Goal: Transaction & Acquisition: Purchase product/service

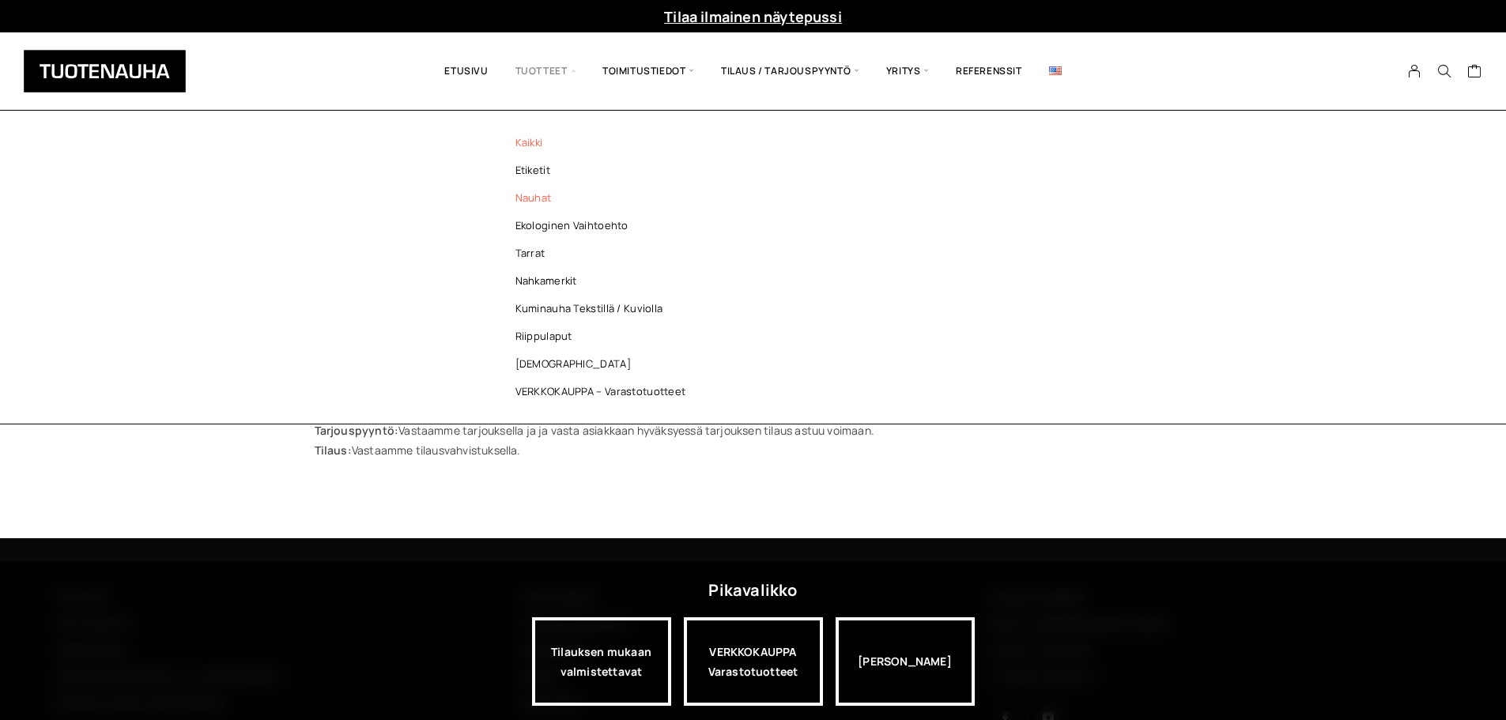
click at [533, 197] on link "Nauhat" at bounding box center [604, 198] width 229 height 28
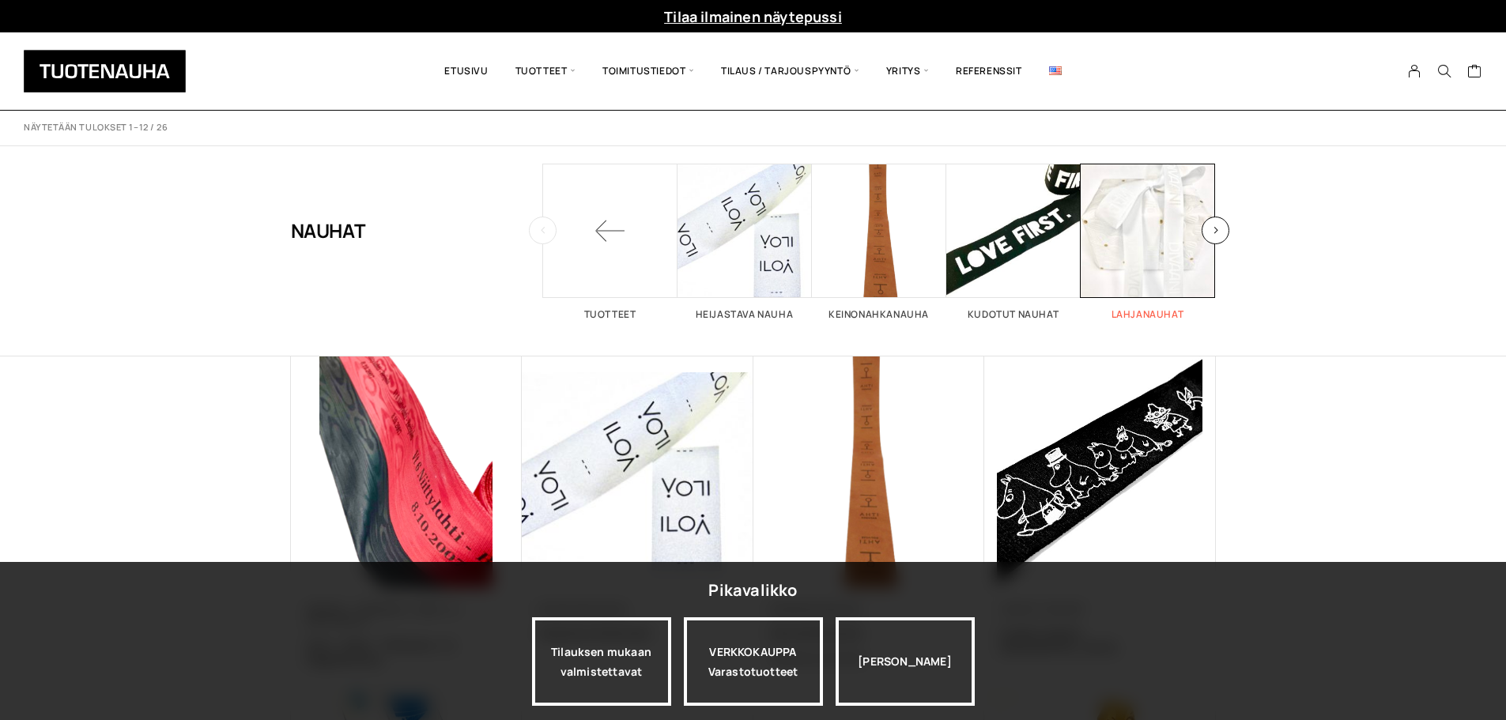
click at [1144, 241] on span "Visit product category Lahjanauhat" at bounding box center [1148, 231] width 134 height 134
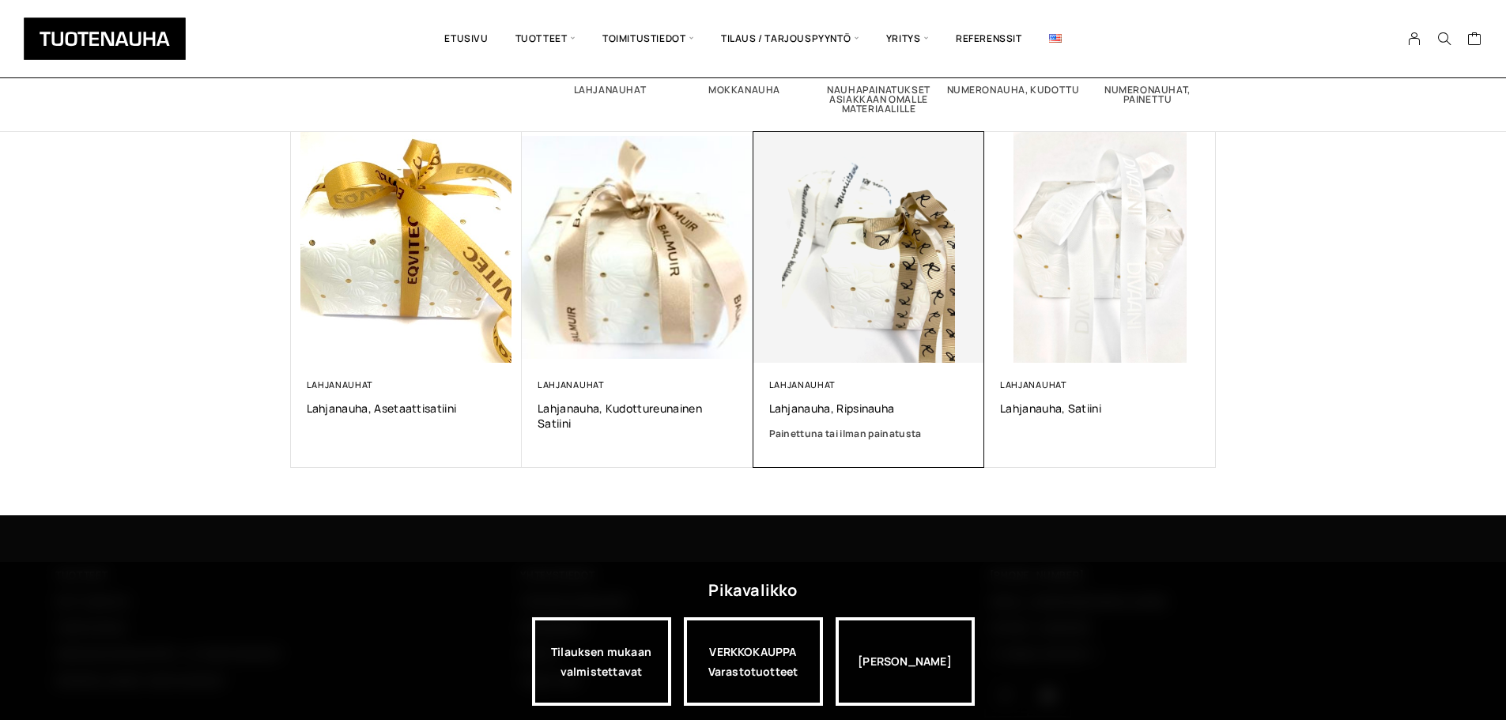
scroll to position [296, 0]
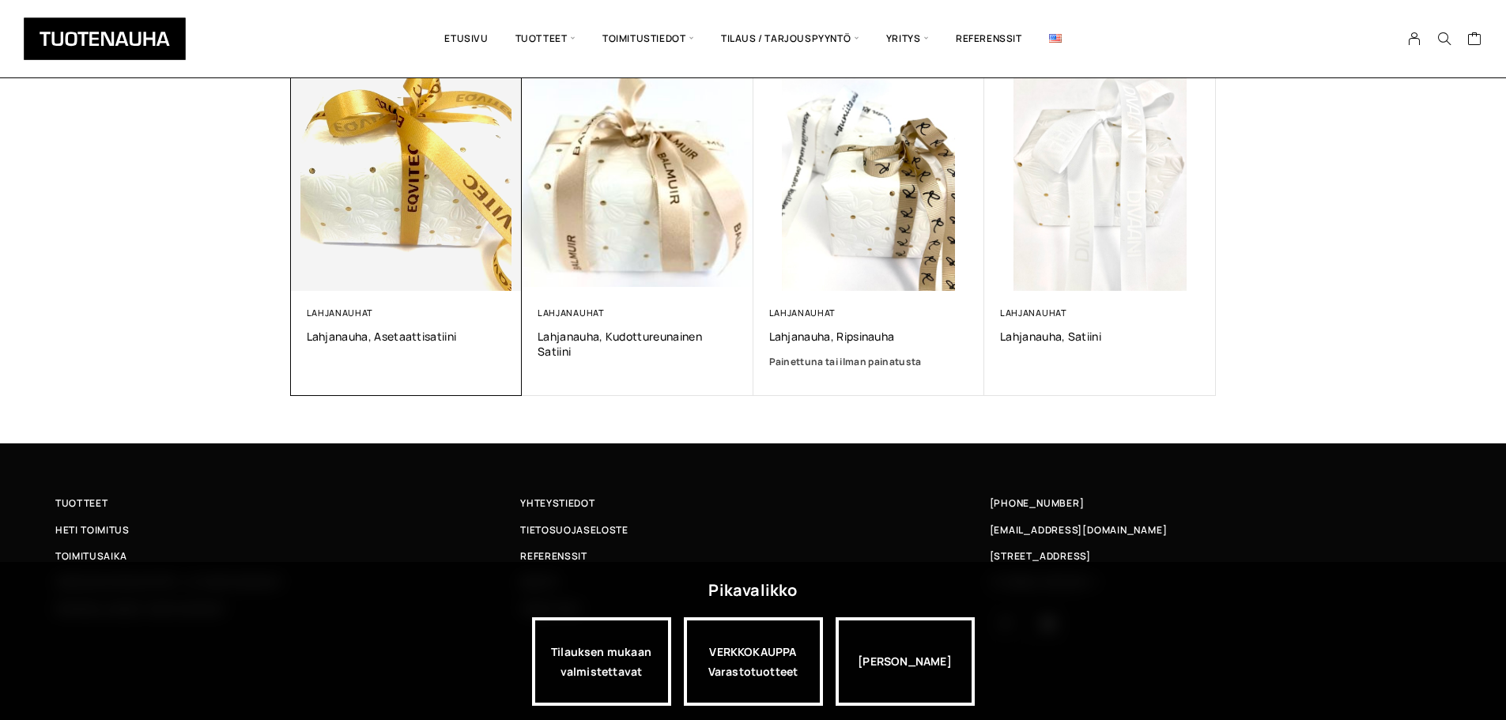
click at [402, 225] on img at bounding box center [407, 176] width 232 height 232
